Goal: Information Seeking & Learning: Learn about a topic

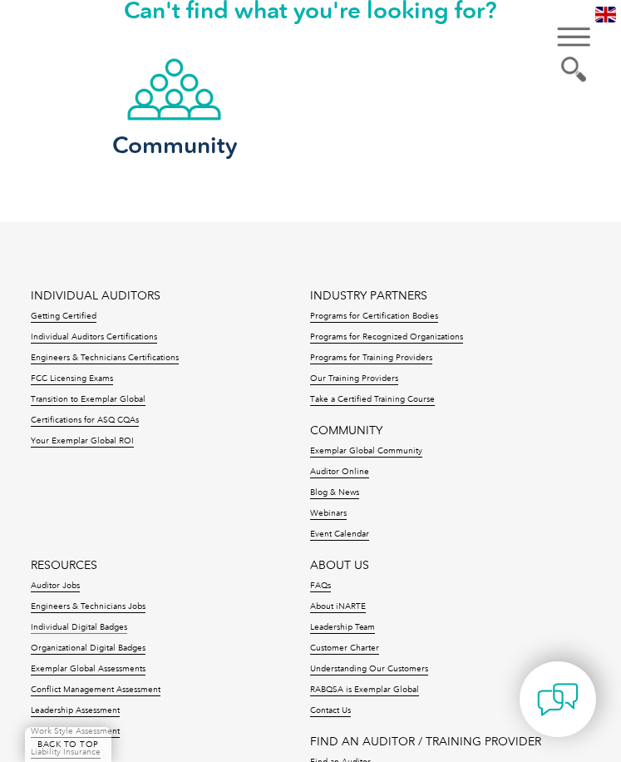
scroll to position [1634, 0]
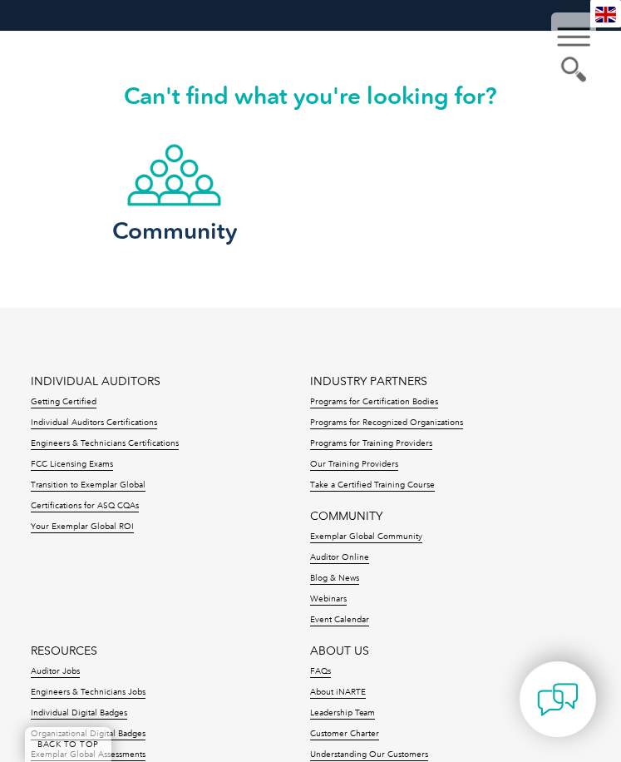
click at [74, 377] on li "INDIVIDUAL AUDITORS Getting Certified Individual Auditors Certifications Engine…" at bounding box center [170, 454] width 279 height 176
click at [73, 397] on link "Getting Certified" at bounding box center [64, 403] width 66 height 12
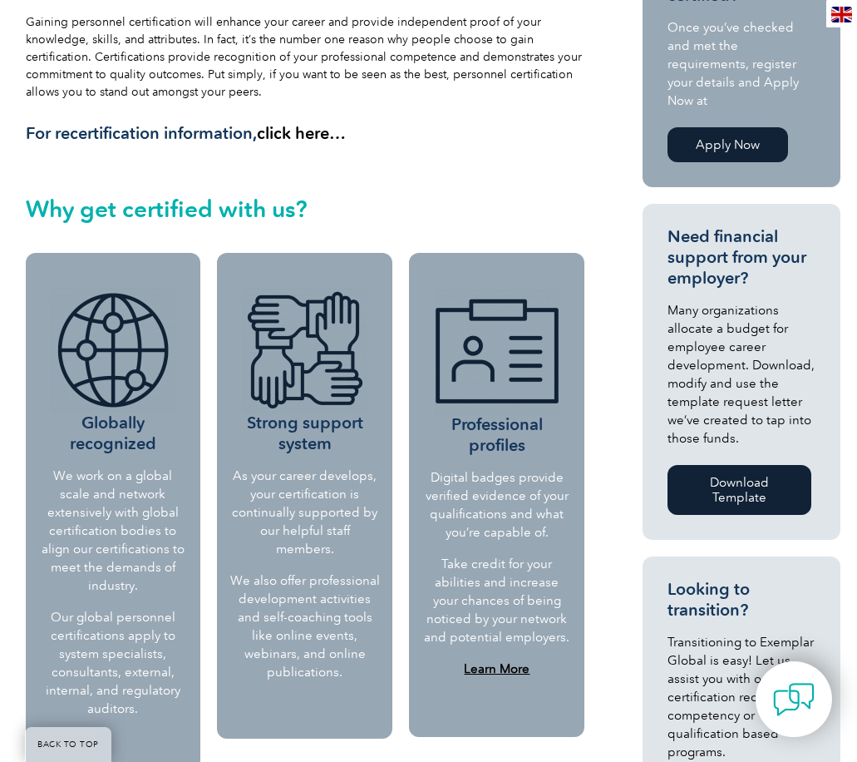
scroll to position [582, 0]
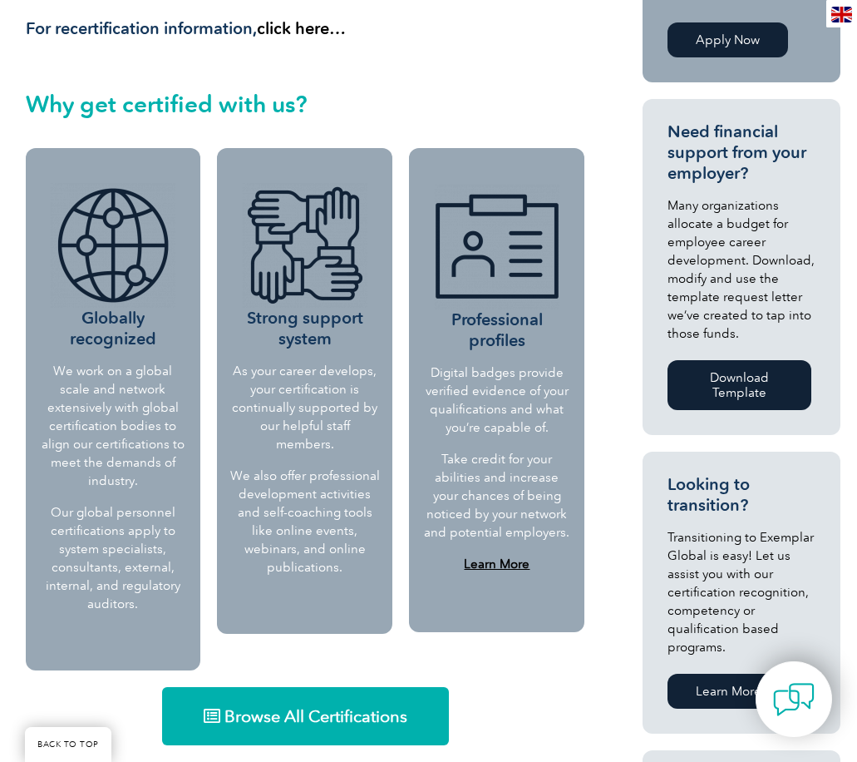
click at [319, 708] on span "Browse All Certifications" at bounding box center [316, 716] width 183 height 17
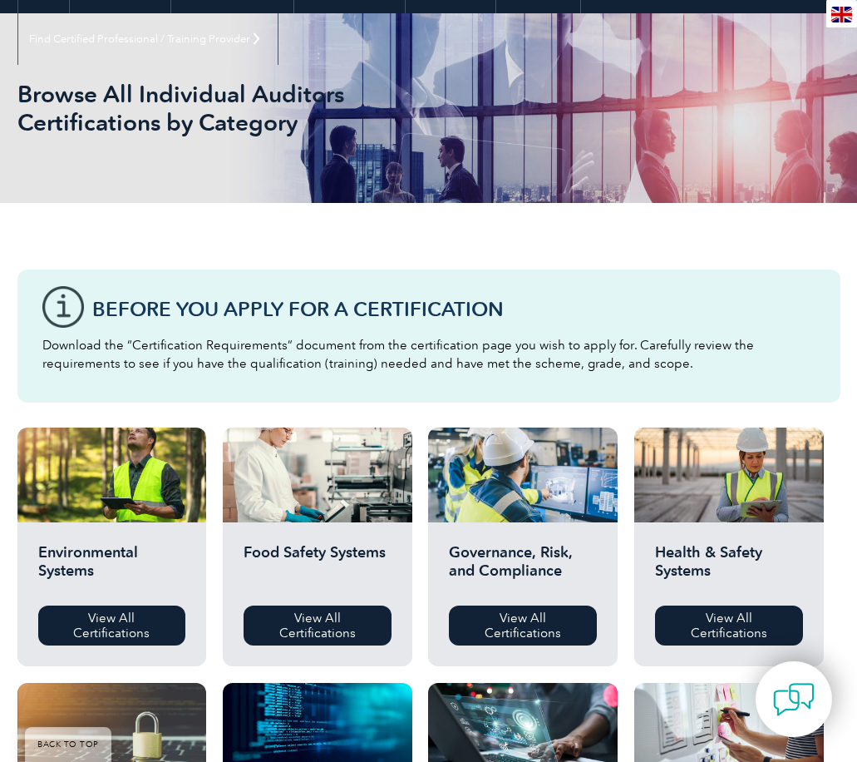
scroll to position [249, 0]
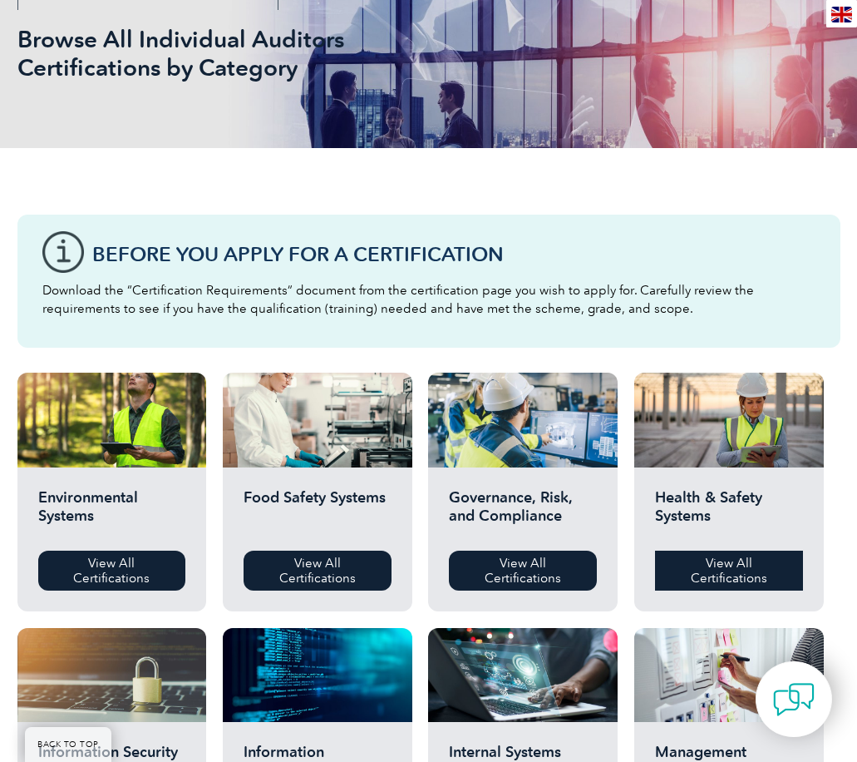
click at [687, 567] on link "View All Certifications" at bounding box center [729, 570] width 148 height 40
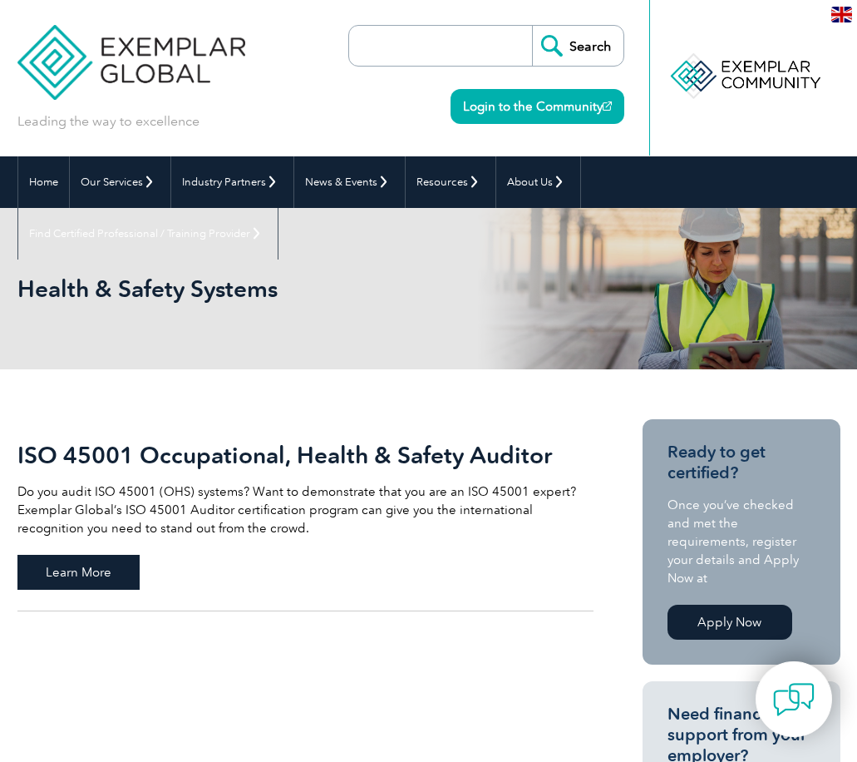
click at [63, 571] on span "Learn More" at bounding box center [78, 572] width 122 height 35
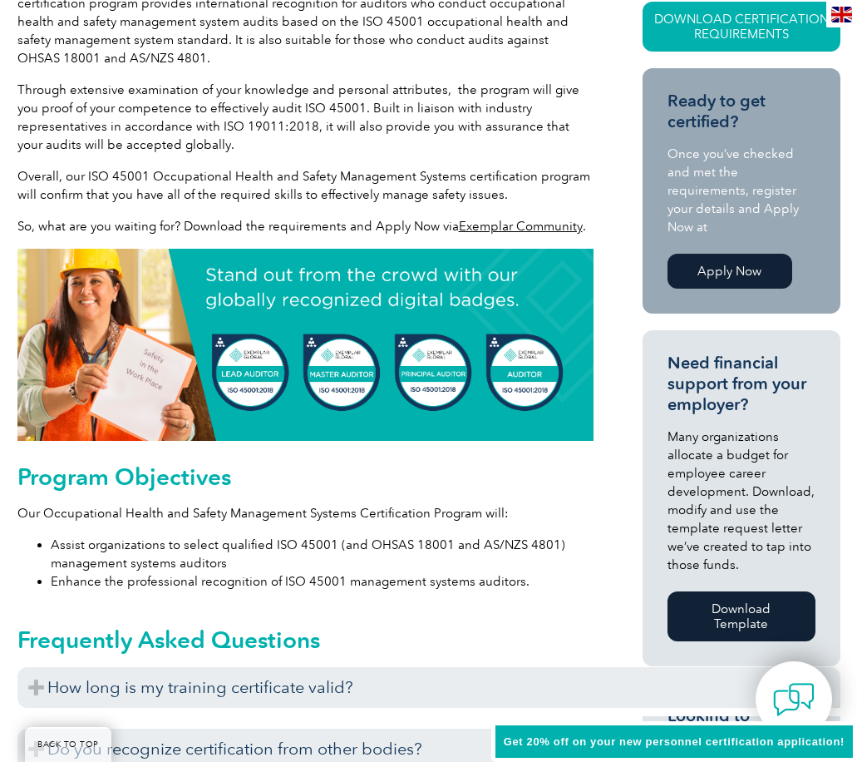
scroll to position [582, 0]
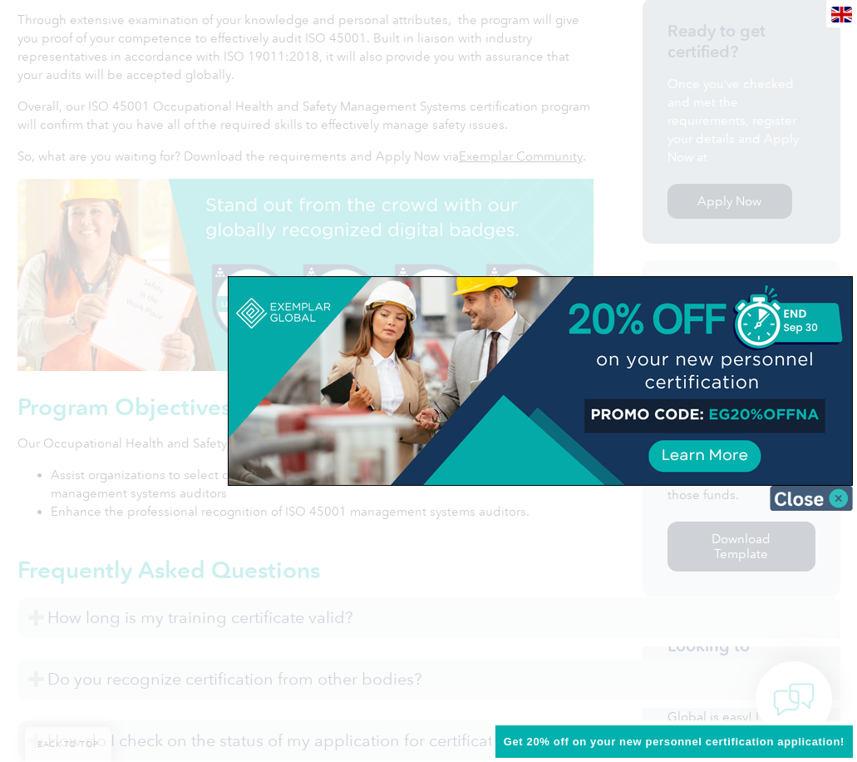
click at [809, 497] on img at bounding box center [811, 498] width 83 height 25
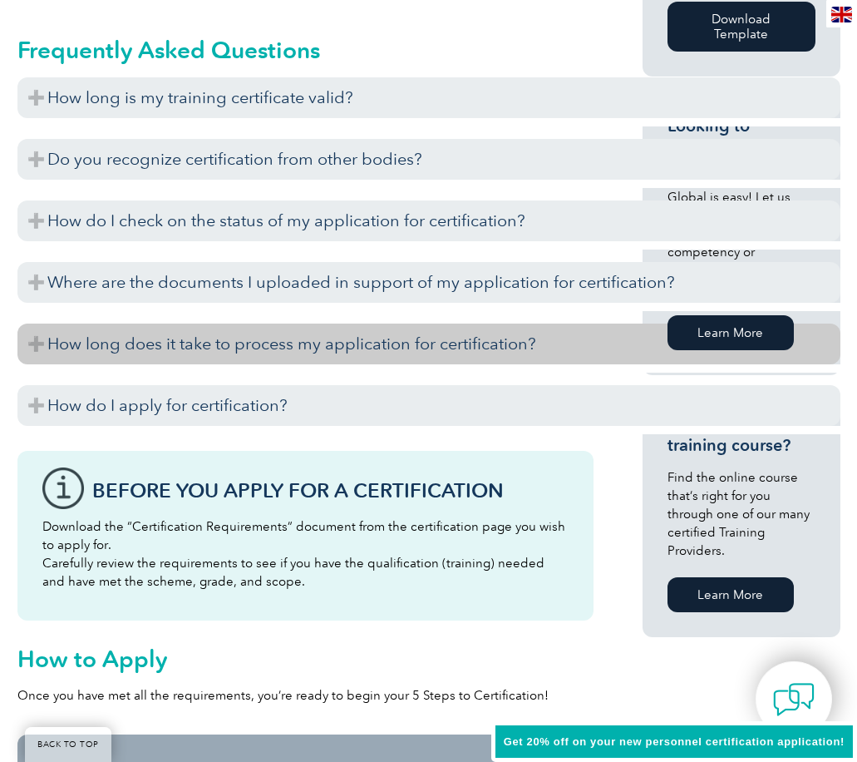
scroll to position [1081, 0]
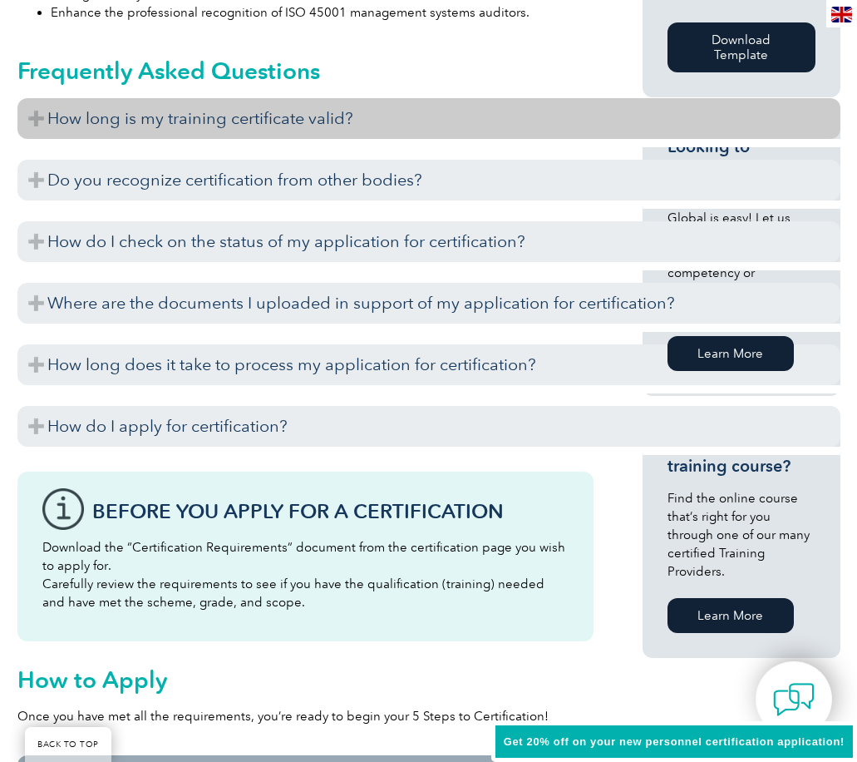
click at [29, 115] on h3 "How long is my training certificate valid?" at bounding box center [428, 118] width 823 height 41
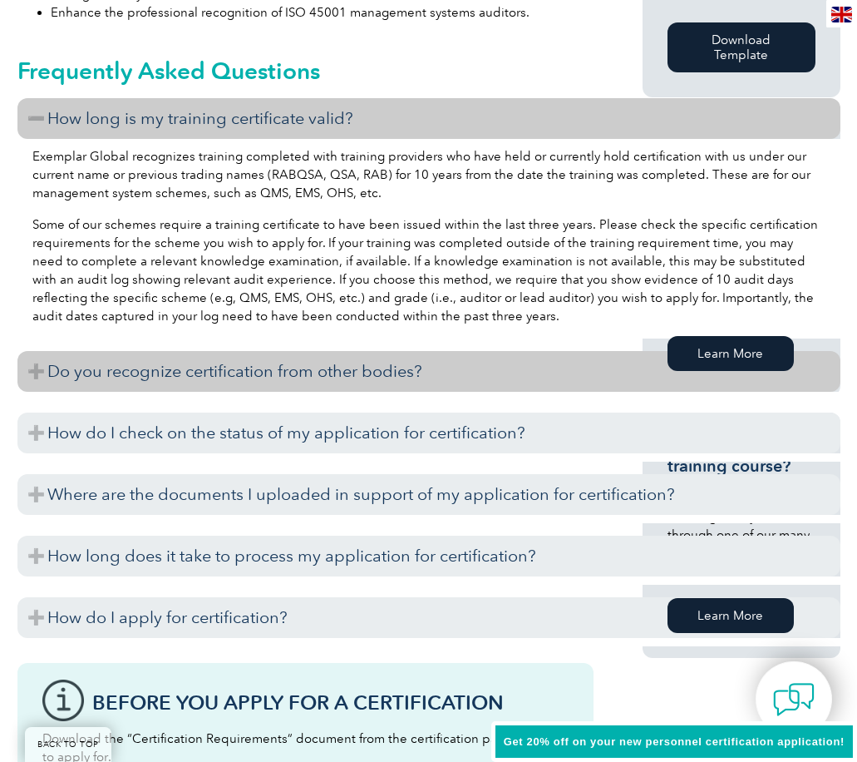
click at [400, 370] on h3 "Do you recognize certification from other bodies?" at bounding box center [428, 371] width 823 height 41
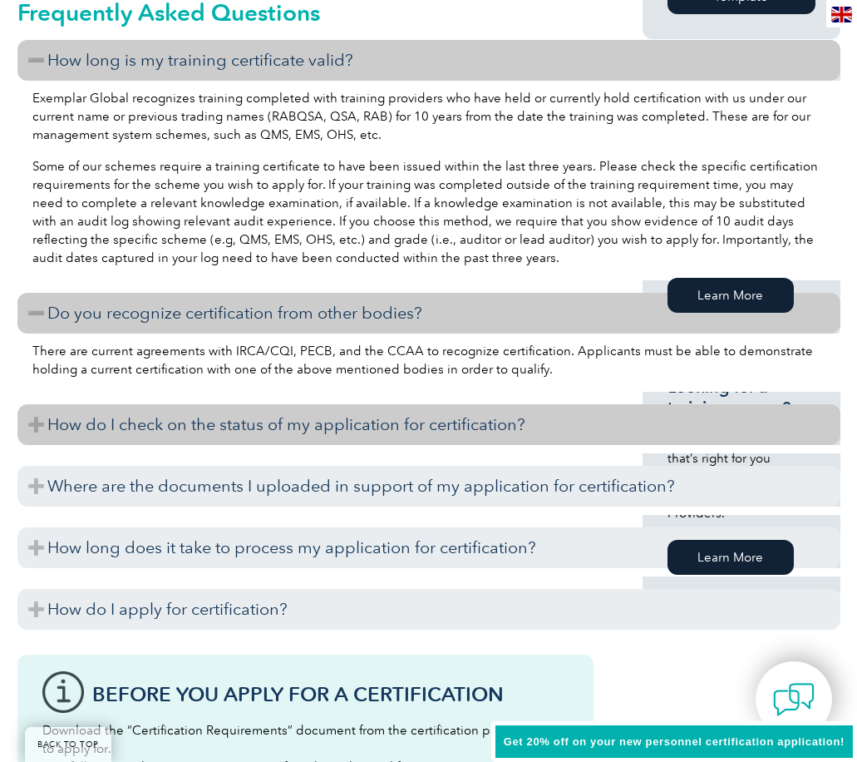
scroll to position [1164, 0]
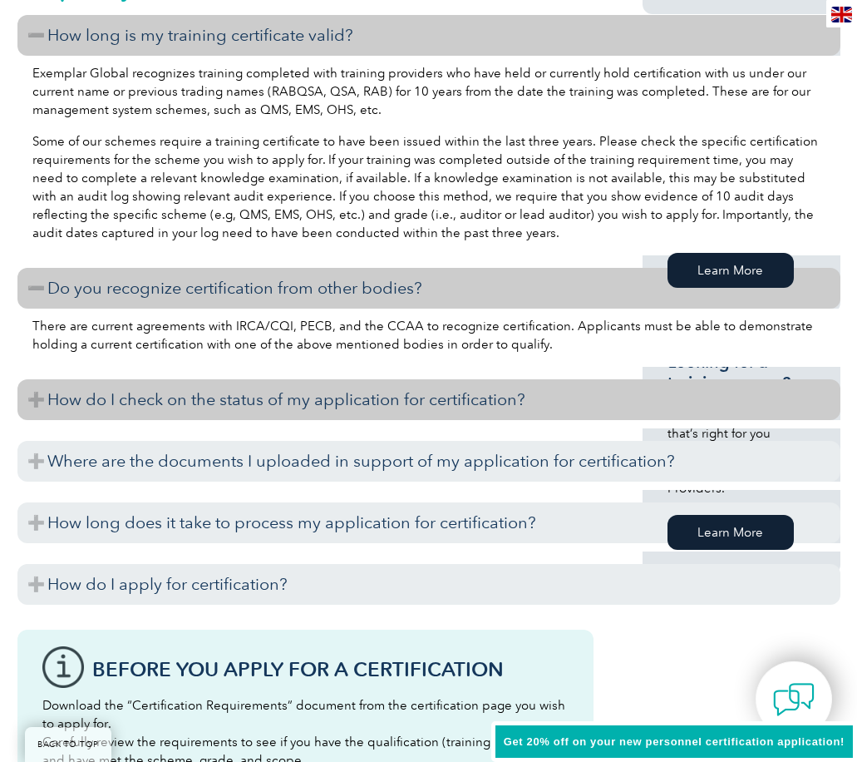
click at [308, 403] on h3 "How do I check on the status of my application for certification?" at bounding box center [428, 399] width 823 height 41
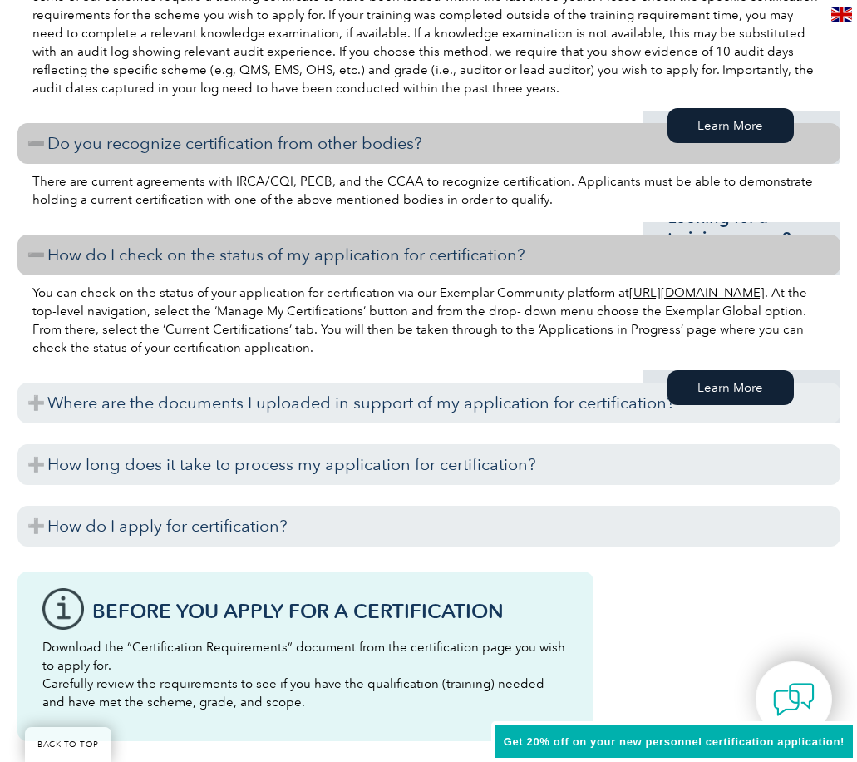
scroll to position [1330, 0]
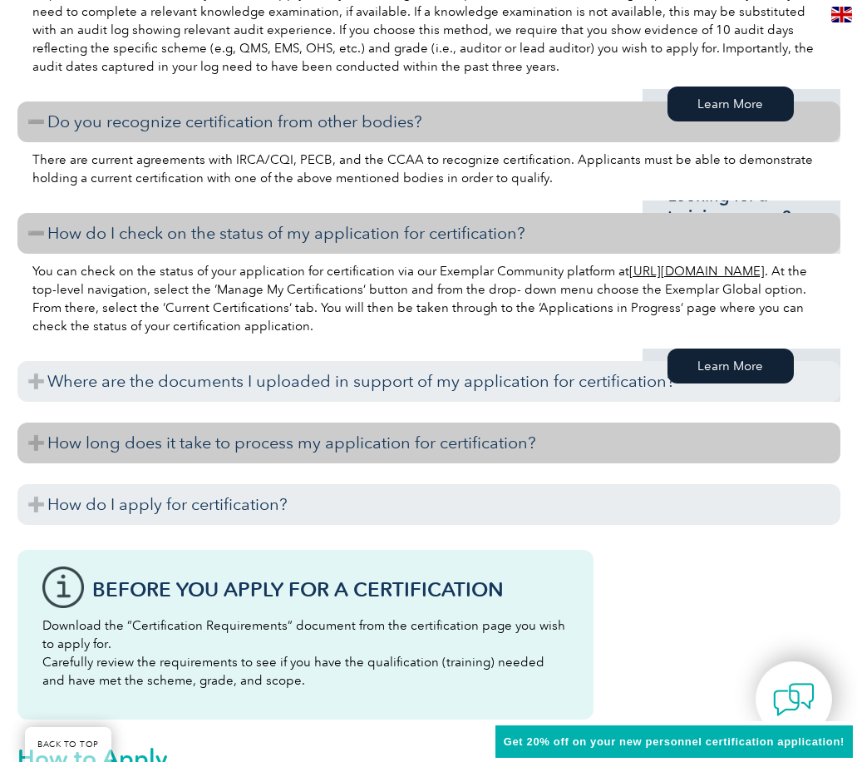
click at [274, 434] on h3 "How long does it take to process my application for certification?" at bounding box center [428, 442] width 823 height 41
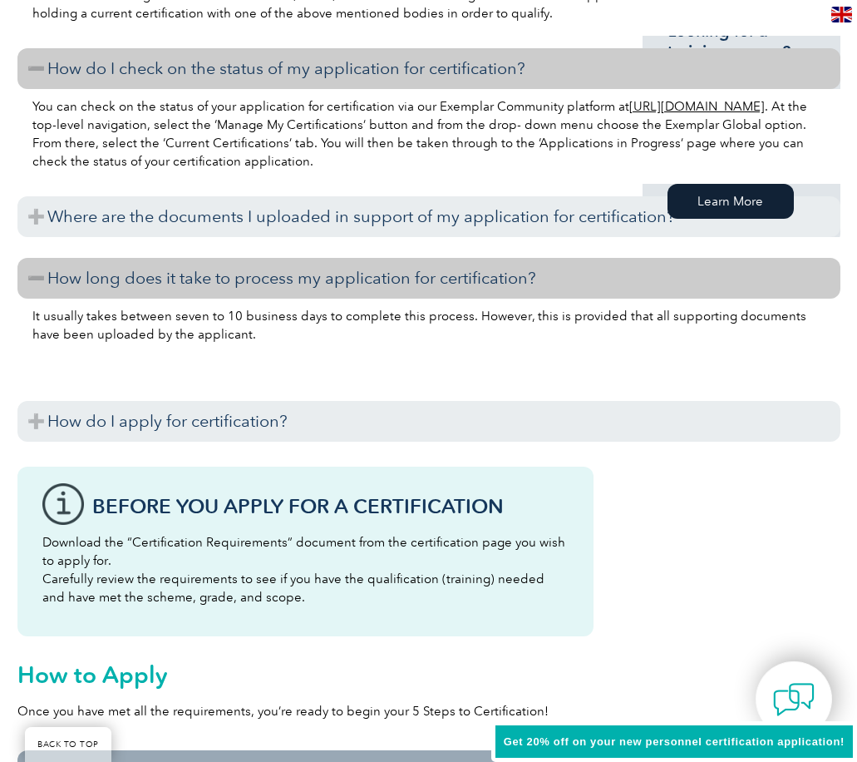
scroll to position [1497, 0]
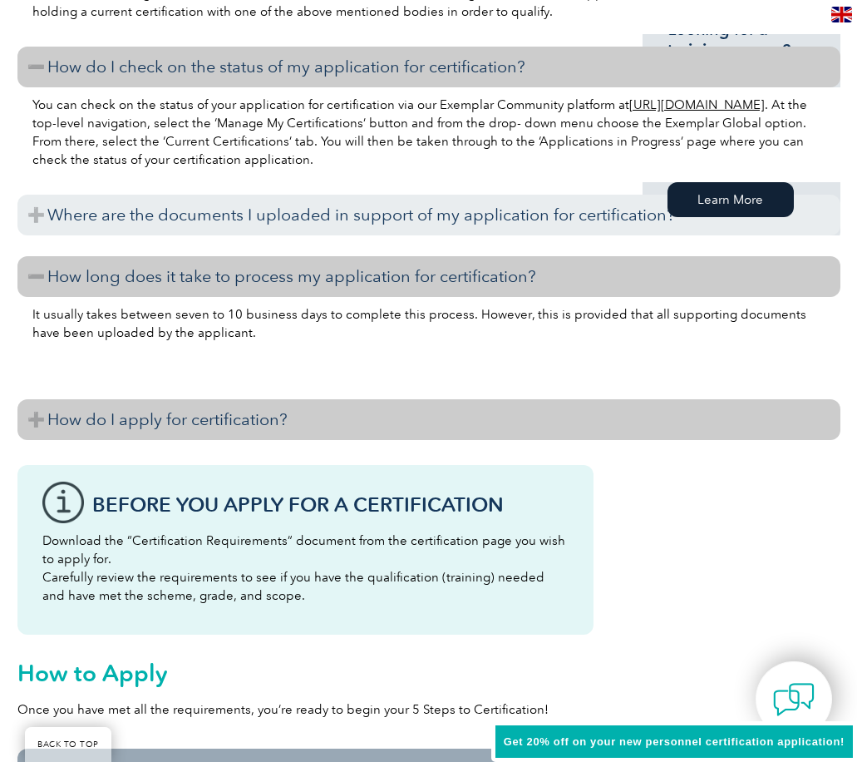
click at [280, 424] on h3 "How do I apply for certification?" at bounding box center [428, 419] width 823 height 41
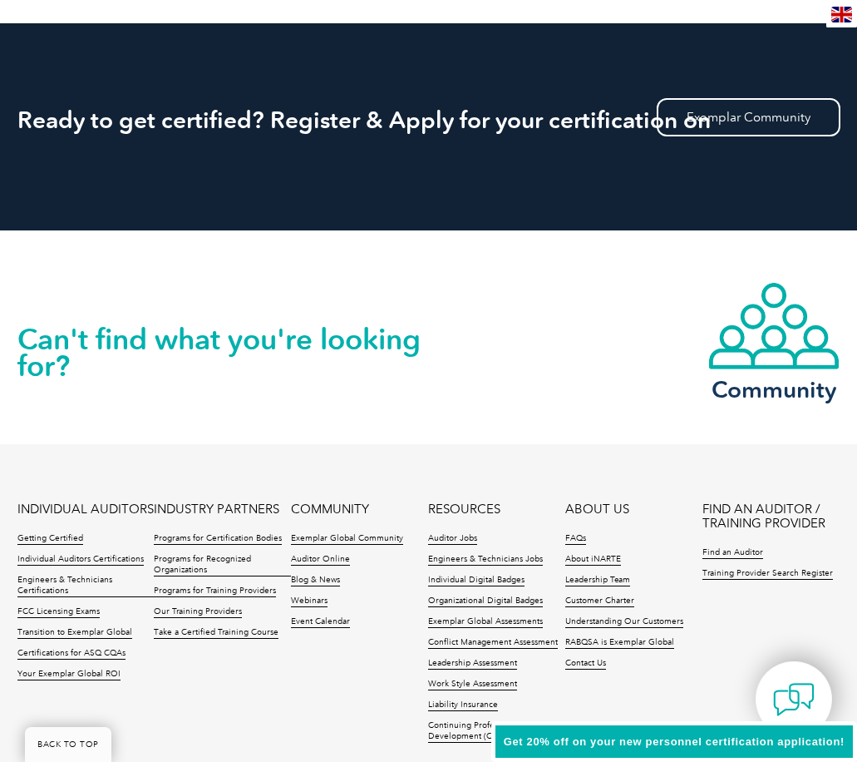
scroll to position [3326, 0]
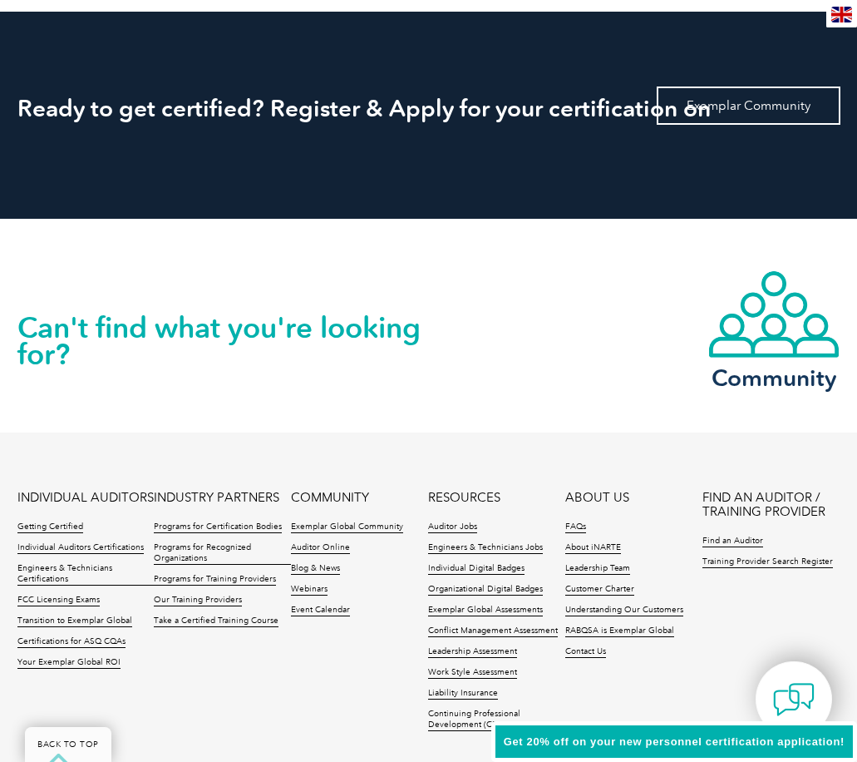
click at [762, 105] on link "Exemplar Community" at bounding box center [749, 105] width 184 height 38
